Goal: Transaction & Acquisition: Download file/media

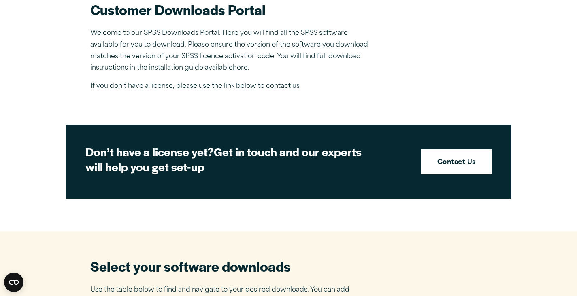
scroll to position [275, 0]
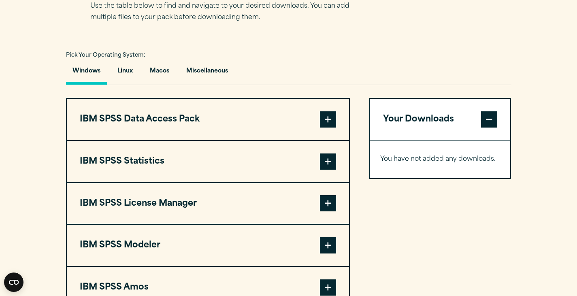
scroll to position [559, 0]
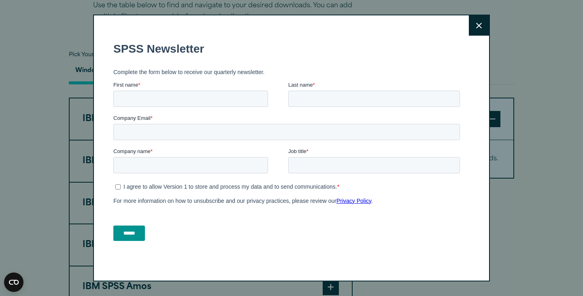
click at [473, 23] on button "Close" at bounding box center [479, 25] width 20 height 20
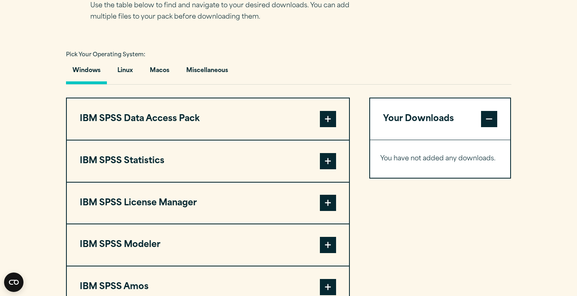
click at [322, 160] on span at bounding box center [328, 161] width 16 height 16
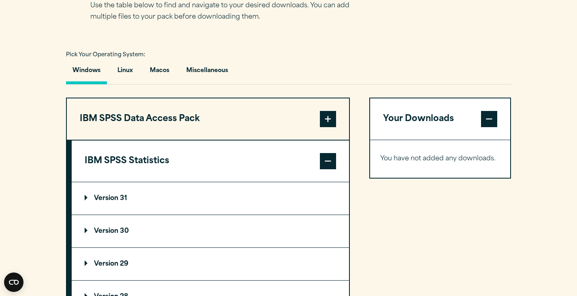
click at [333, 164] on span at bounding box center [328, 161] width 16 height 16
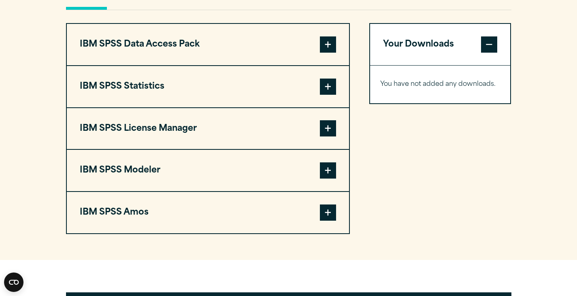
scroll to position [633, 0]
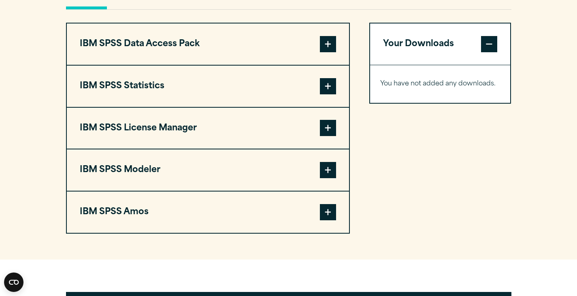
click at [323, 89] on span at bounding box center [328, 86] width 16 height 16
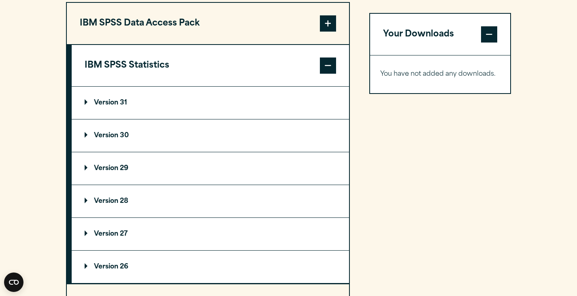
scroll to position [654, 0]
click at [177, 163] on summary "Version 29" at bounding box center [210, 168] width 277 height 32
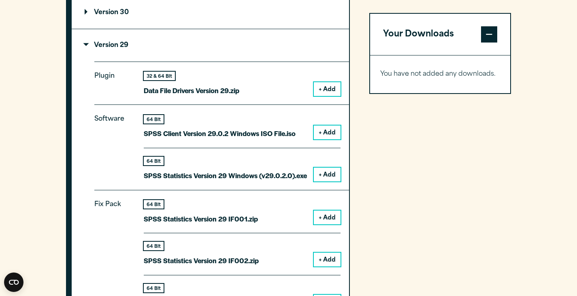
scroll to position [780, 0]
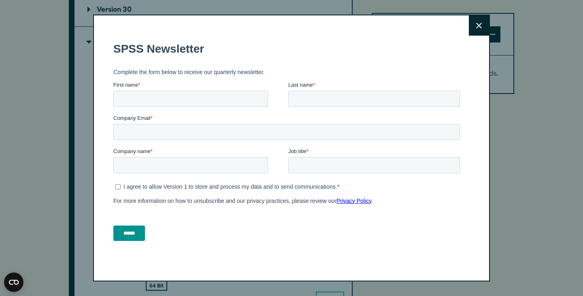
click at [325, 167] on form "SPSS Newsletter Complete the form below to receive our quarterly newsletter. Fi…" at bounding box center [288, 141] width 350 height 213
click at [476, 23] on icon at bounding box center [479, 26] width 6 height 6
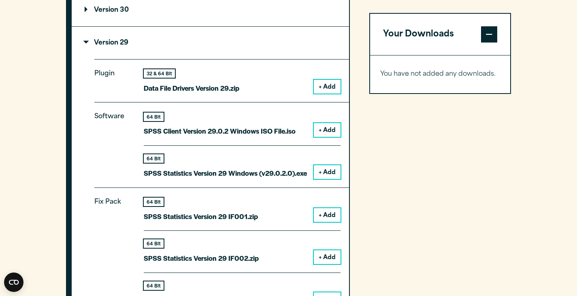
click at [318, 172] on button "+ Add" at bounding box center [327, 172] width 27 height 14
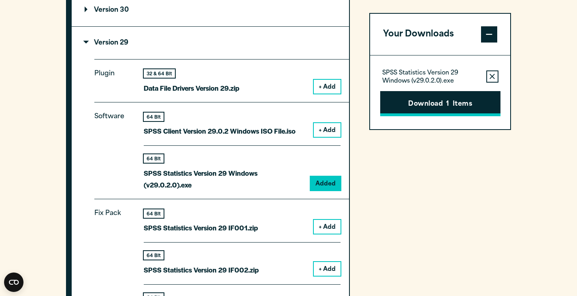
click at [446, 102] on button "Download 1 Items" at bounding box center [440, 103] width 120 height 25
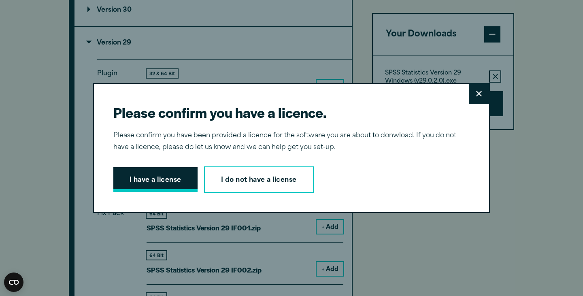
click at [162, 181] on button "I have a license" at bounding box center [155, 179] width 84 height 25
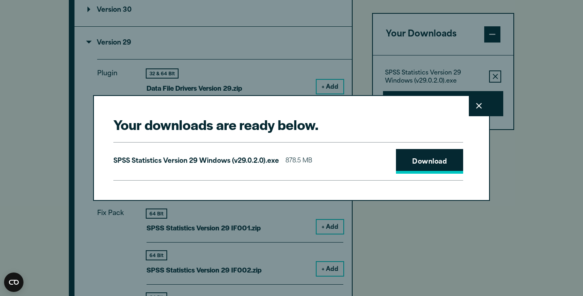
click at [430, 160] on link "Download" at bounding box center [429, 161] width 67 height 25
click at [357, 123] on h2 "Your downloads are ready below." at bounding box center [288, 124] width 350 height 18
click at [476, 107] on icon at bounding box center [479, 106] width 6 height 6
